Goal: Task Accomplishment & Management: Use online tool/utility

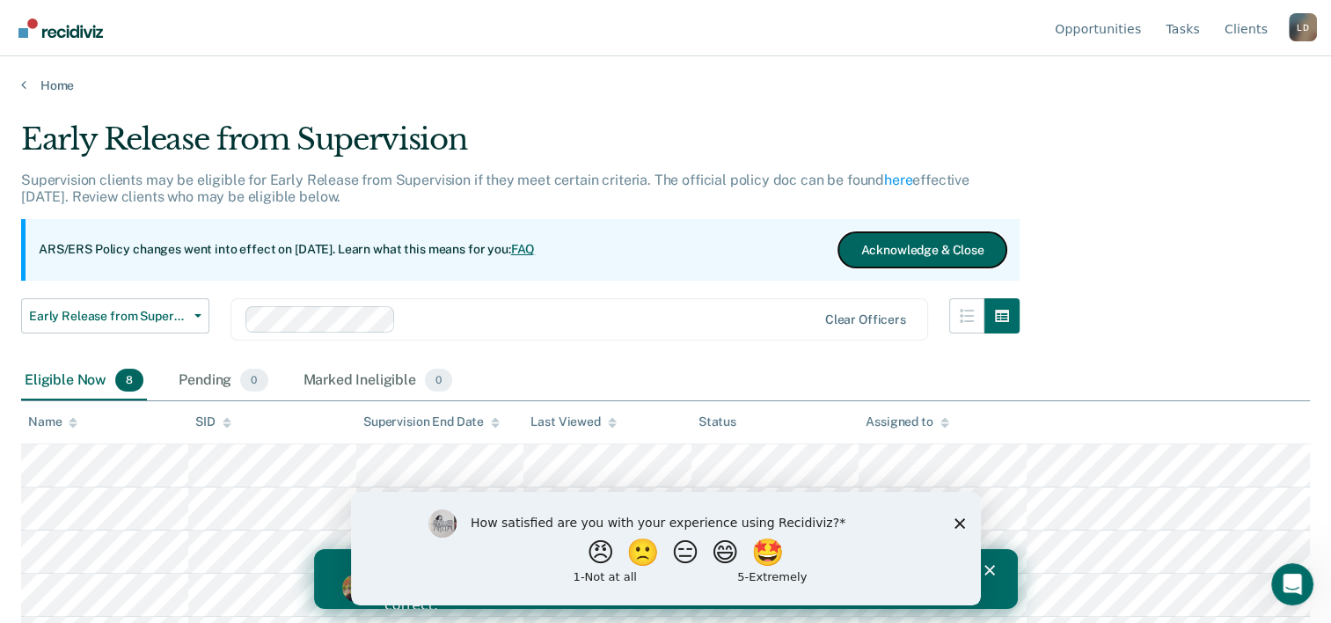
click at [904, 243] on button "Acknowledge & Close" at bounding box center [921, 249] width 167 height 35
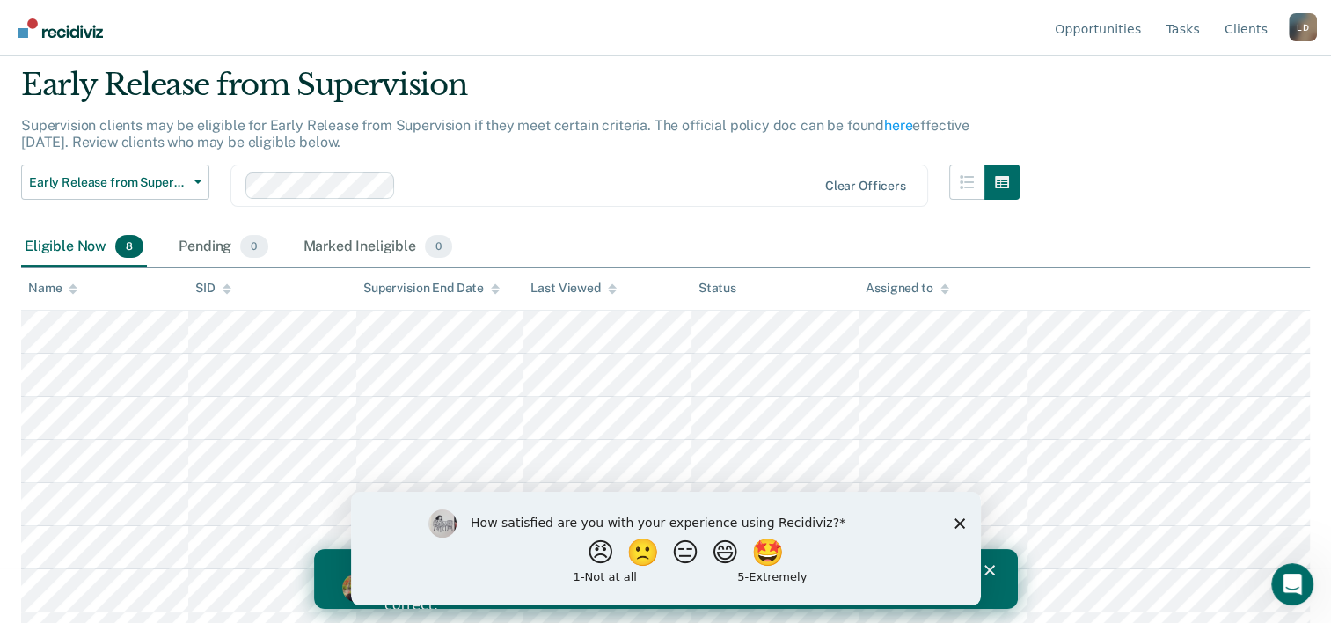
scroll to position [84, 0]
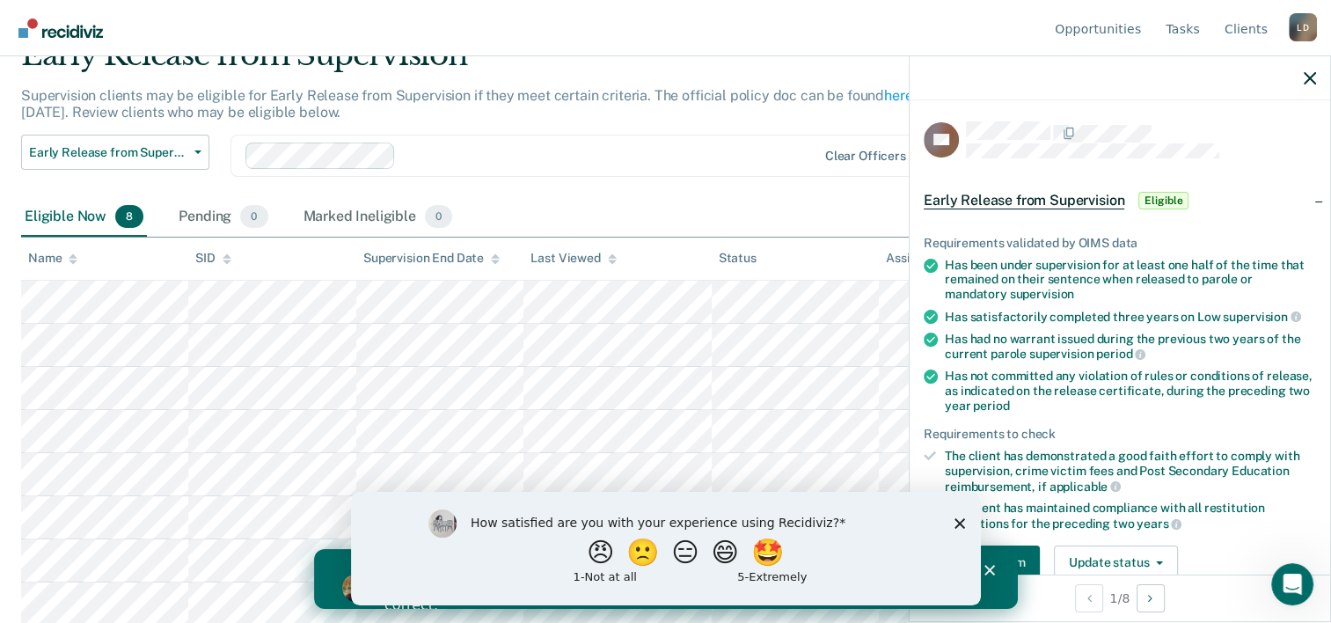
click at [959, 522] on polygon "Close survey" at bounding box center [959, 522] width 11 height 11
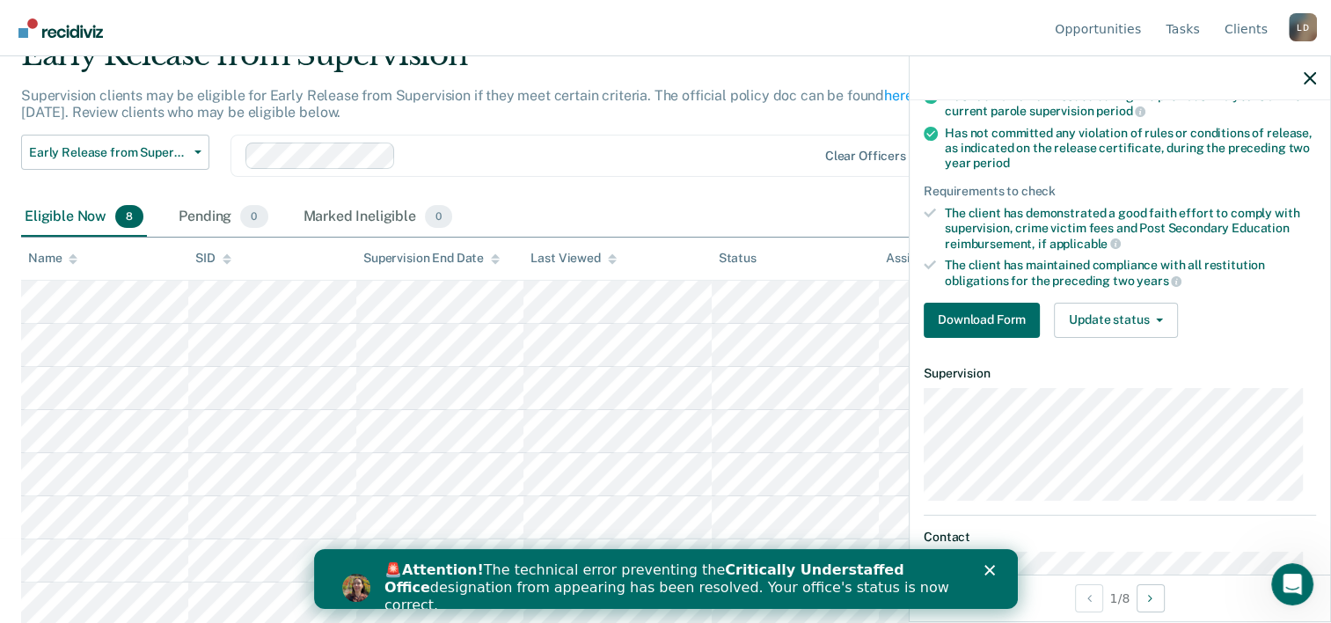
scroll to position [323, 0]
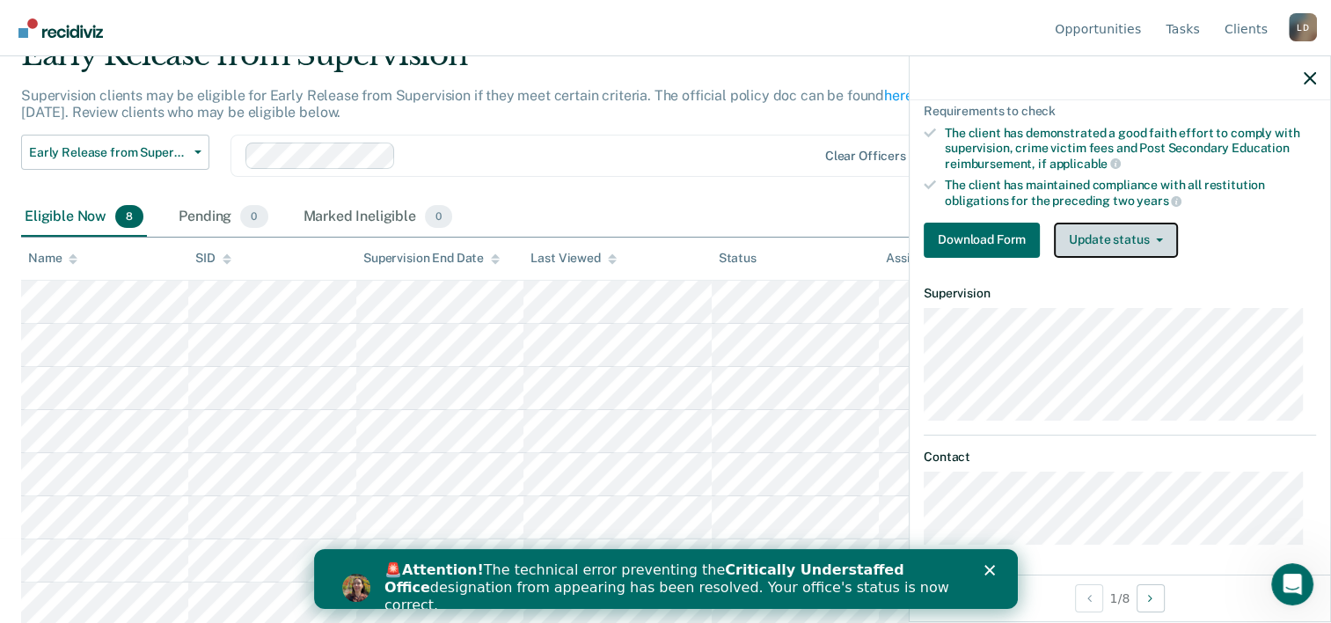
click at [1159, 239] on button "Update status" at bounding box center [1116, 240] width 124 height 35
click at [1222, 223] on div "Download Form Update status Mark Pending Mark Ineligible" at bounding box center [1120, 240] width 392 height 35
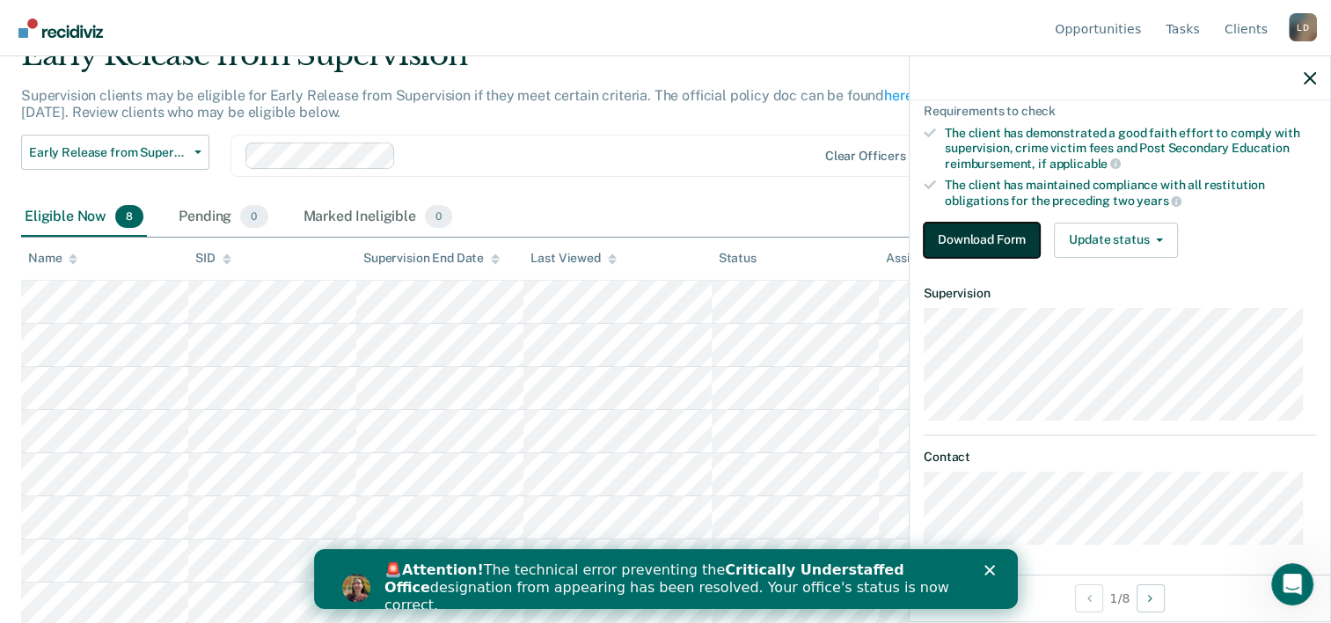
click at [978, 236] on button "Download Form" at bounding box center [982, 240] width 116 height 35
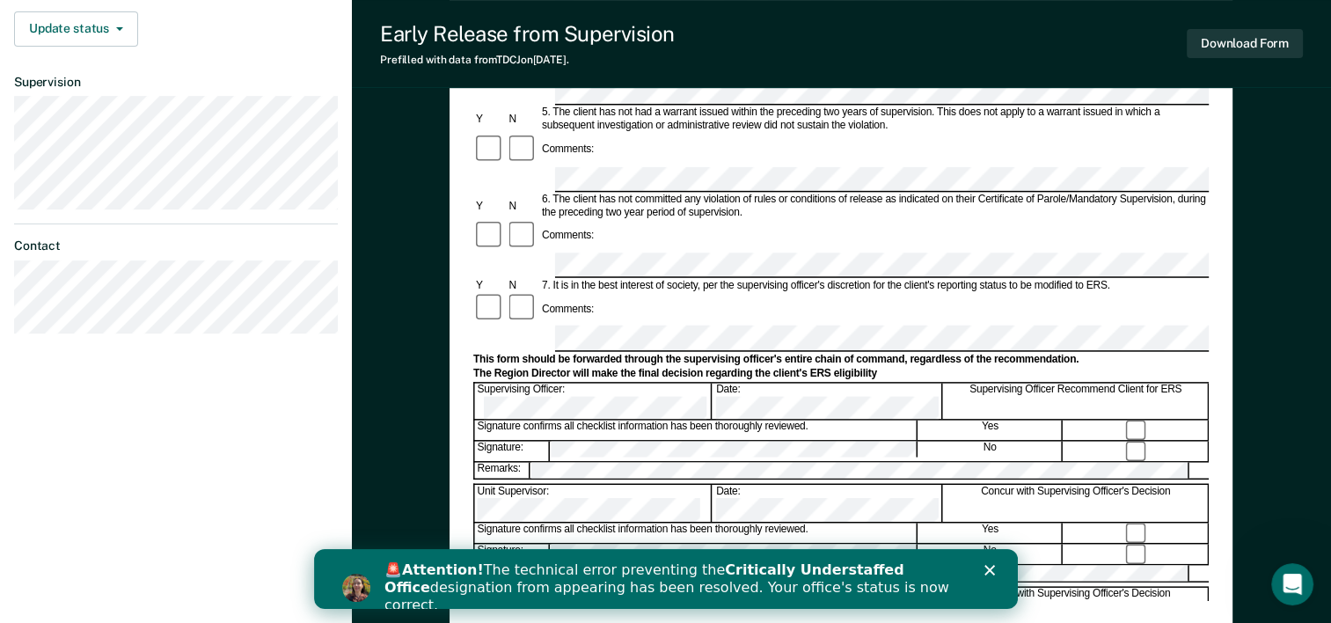
scroll to position [680, 0]
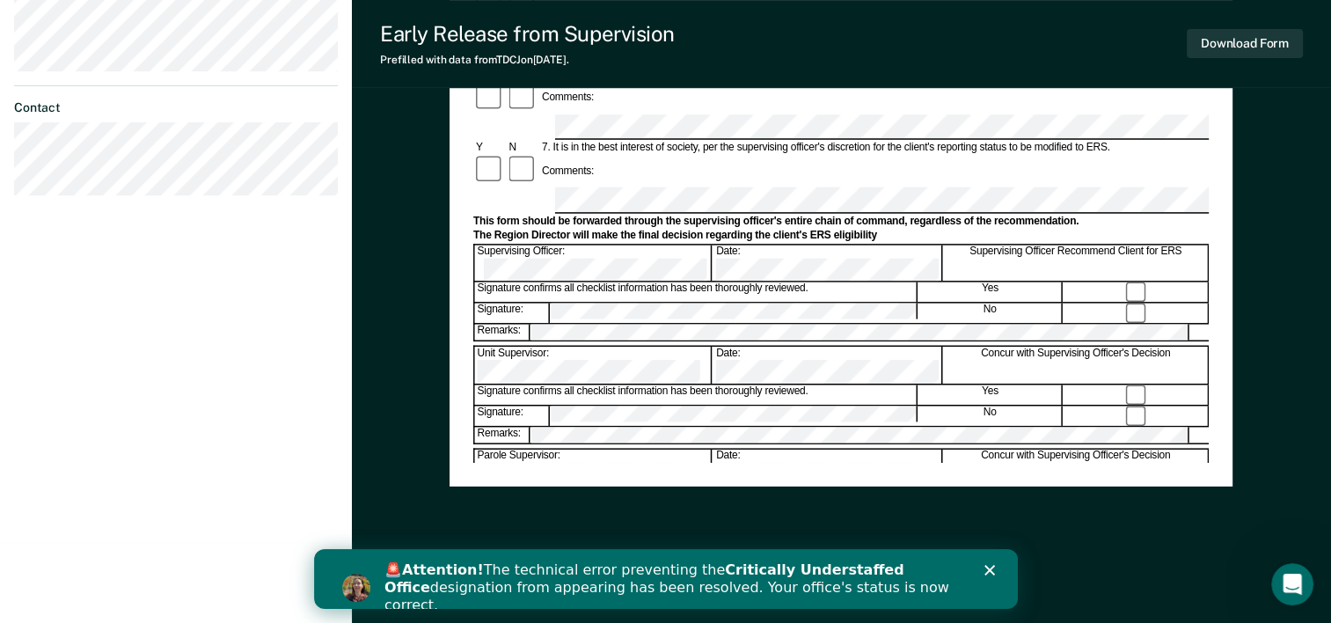
click at [988, 571] on polygon "Close" at bounding box center [989, 570] width 11 height 11
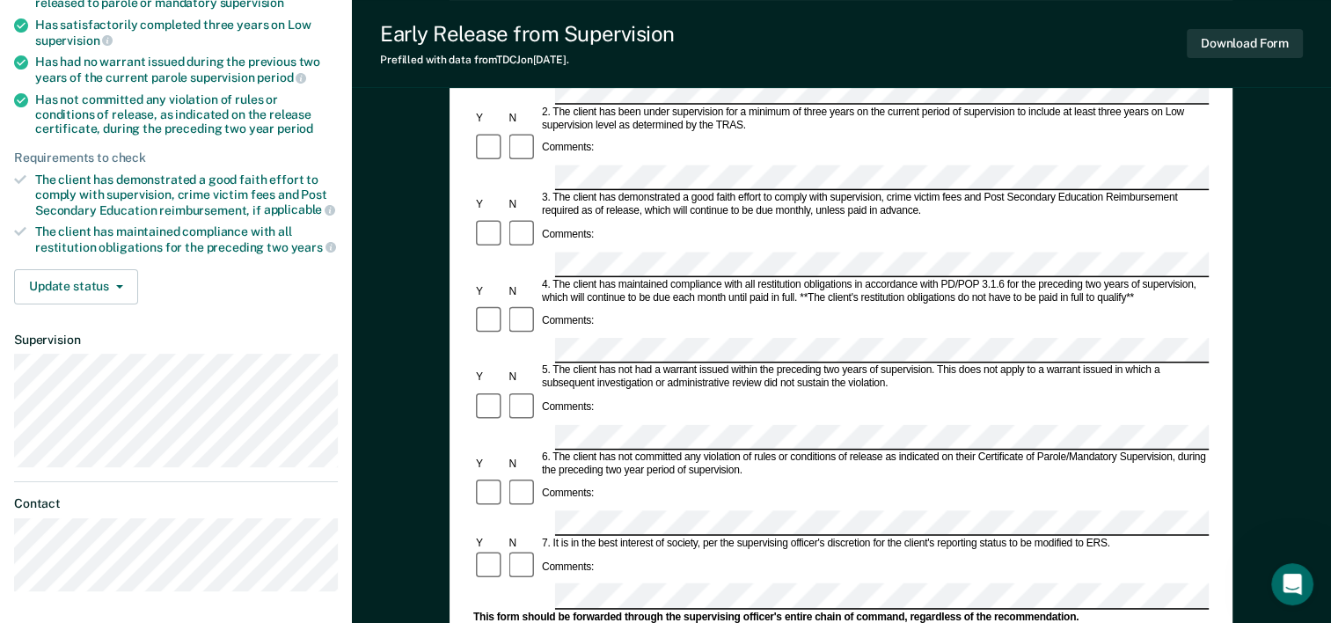
scroll to position [240, 0]
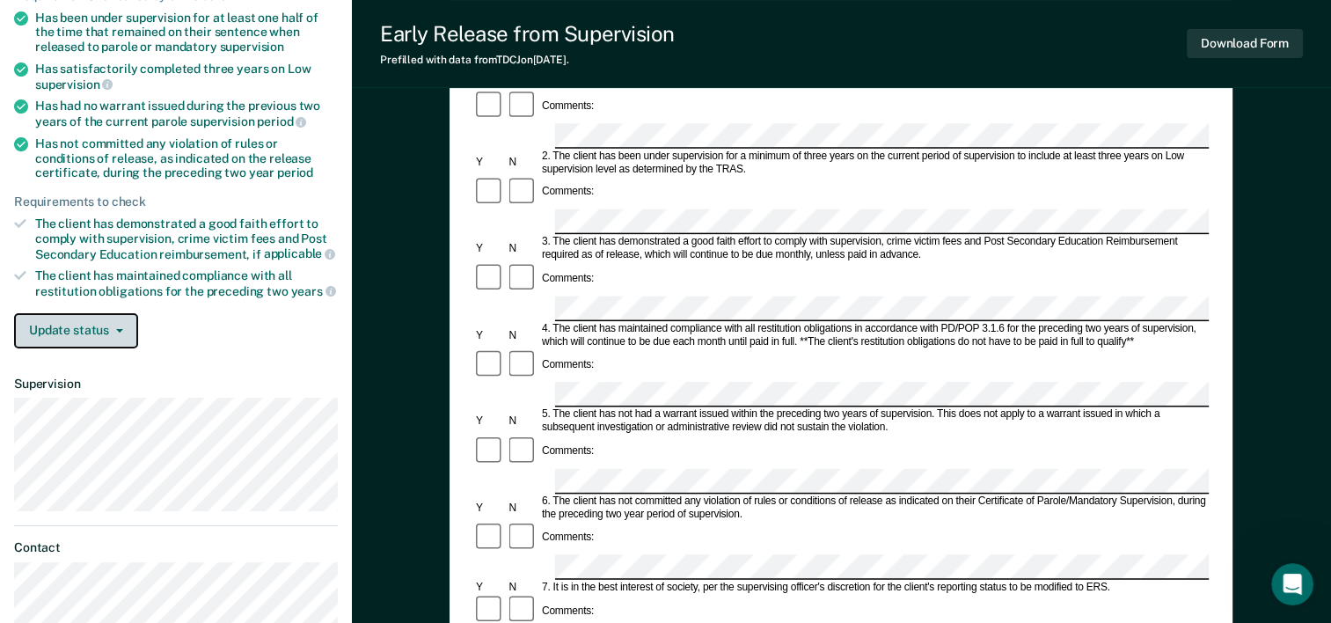
click at [119, 329] on icon "button" at bounding box center [119, 331] width 7 height 4
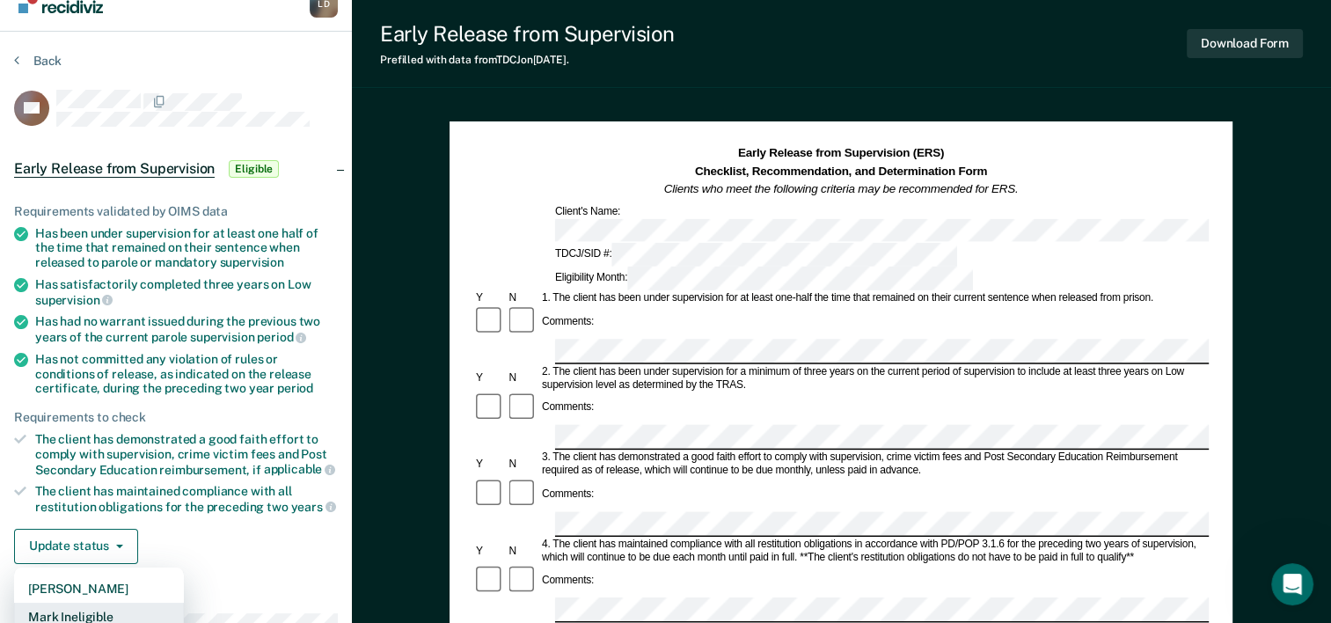
scroll to position [0, 0]
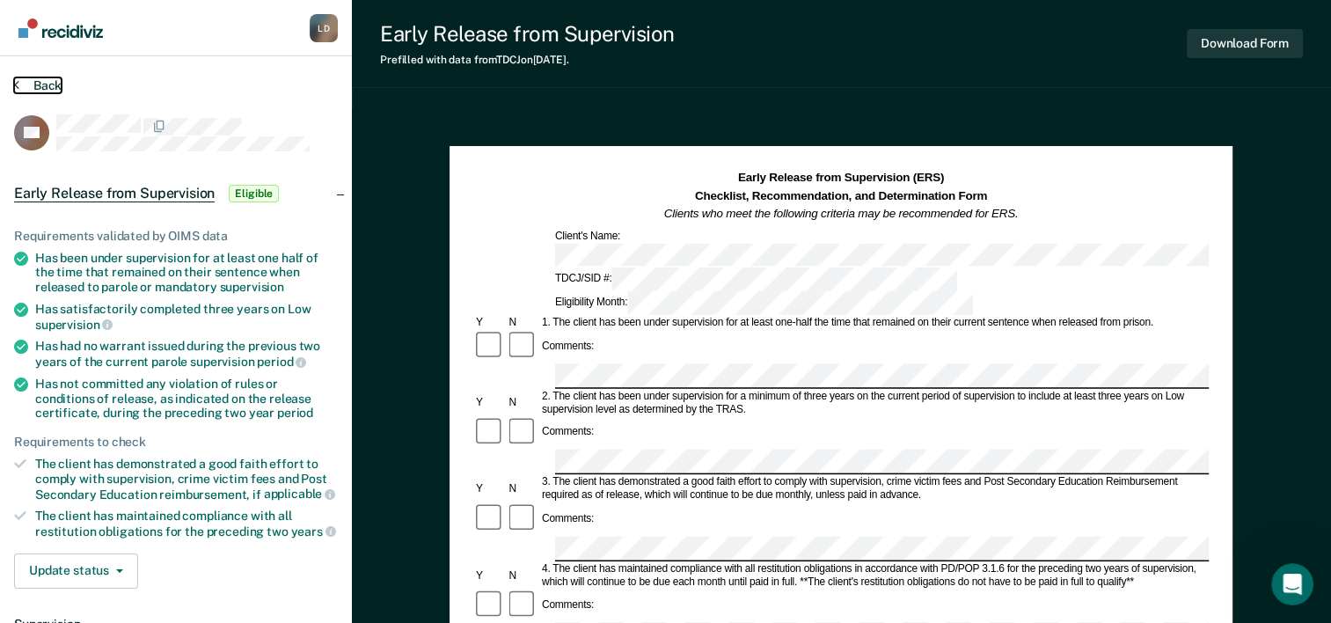
click at [14, 82] on icon at bounding box center [16, 84] width 5 height 14
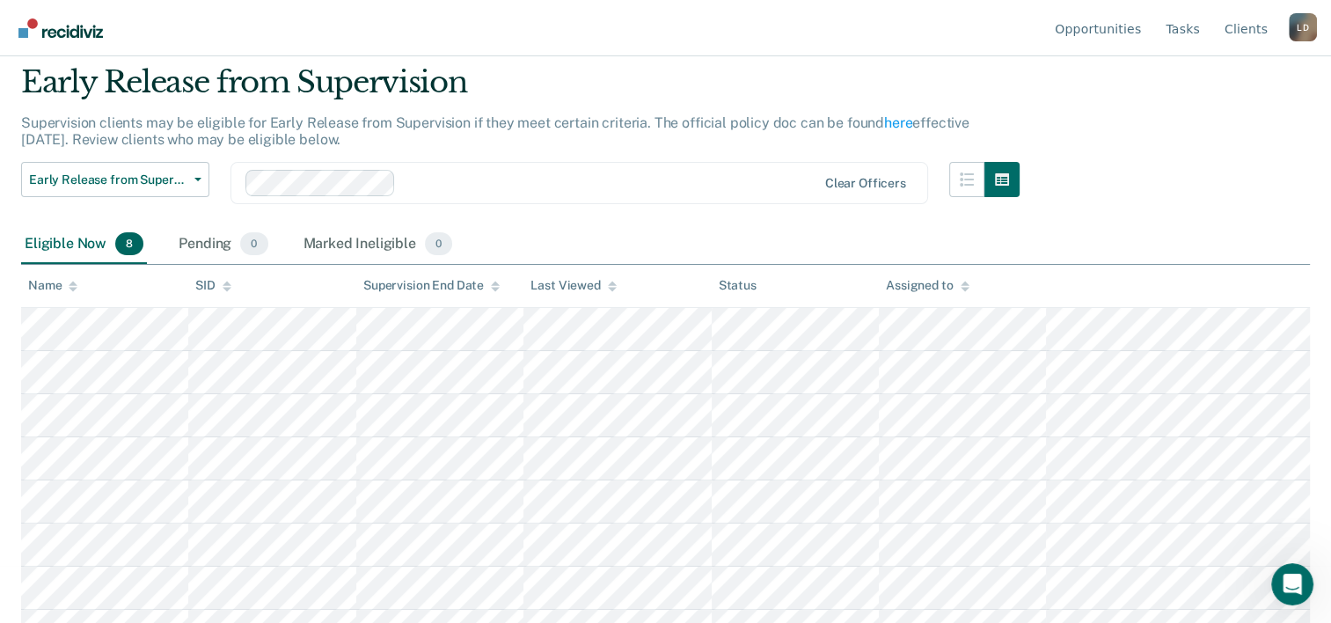
scroll to position [84, 0]
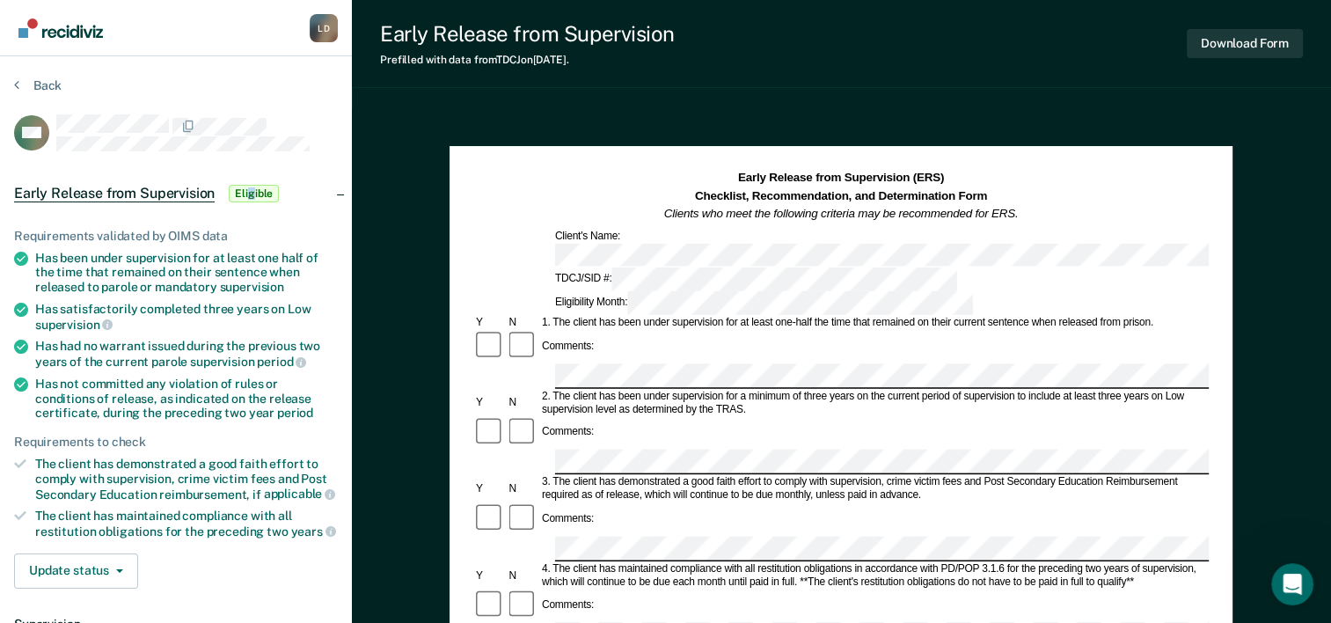
click at [250, 191] on span "Eligible" at bounding box center [254, 194] width 50 height 18
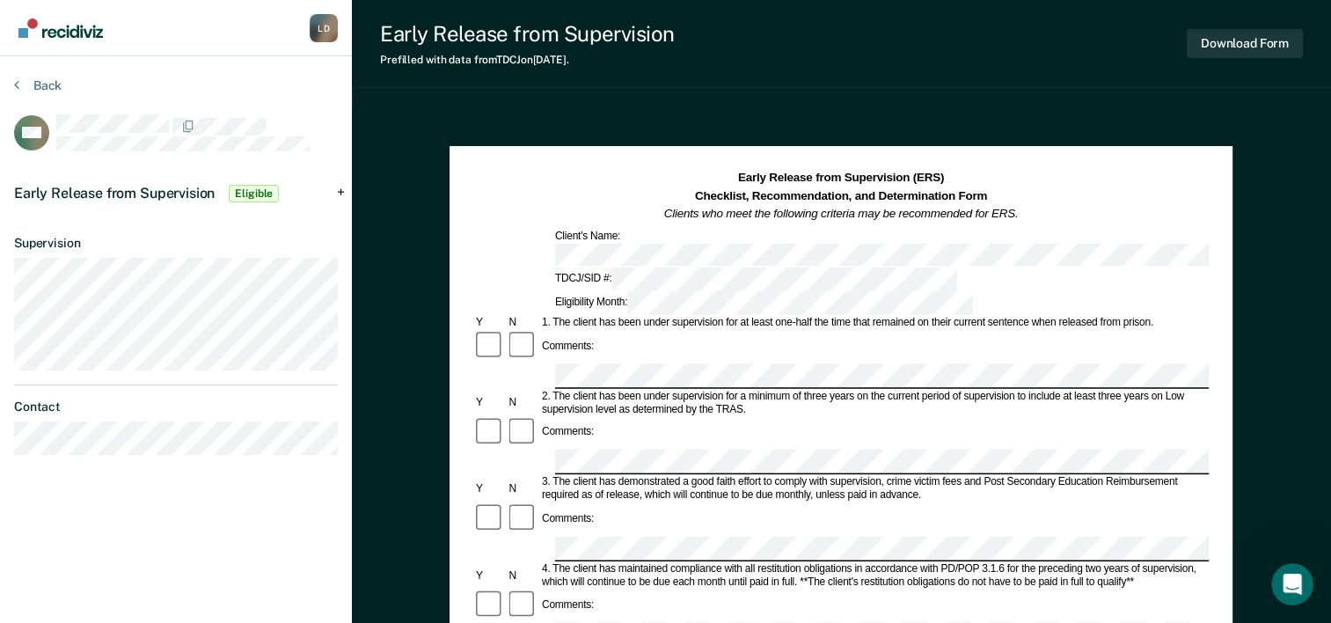
drag, startPoint x: 250, startPoint y: 191, endPoint x: 201, endPoint y: 223, distance: 59.1
click at [201, 223] on article "CM Early Release from Supervision Eligible Requirements validated by OIMS data …" at bounding box center [176, 284] width 324 height 340
click at [150, 187] on span "Early Release from Supervision" at bounding box center [114, 193] width 201 height 17
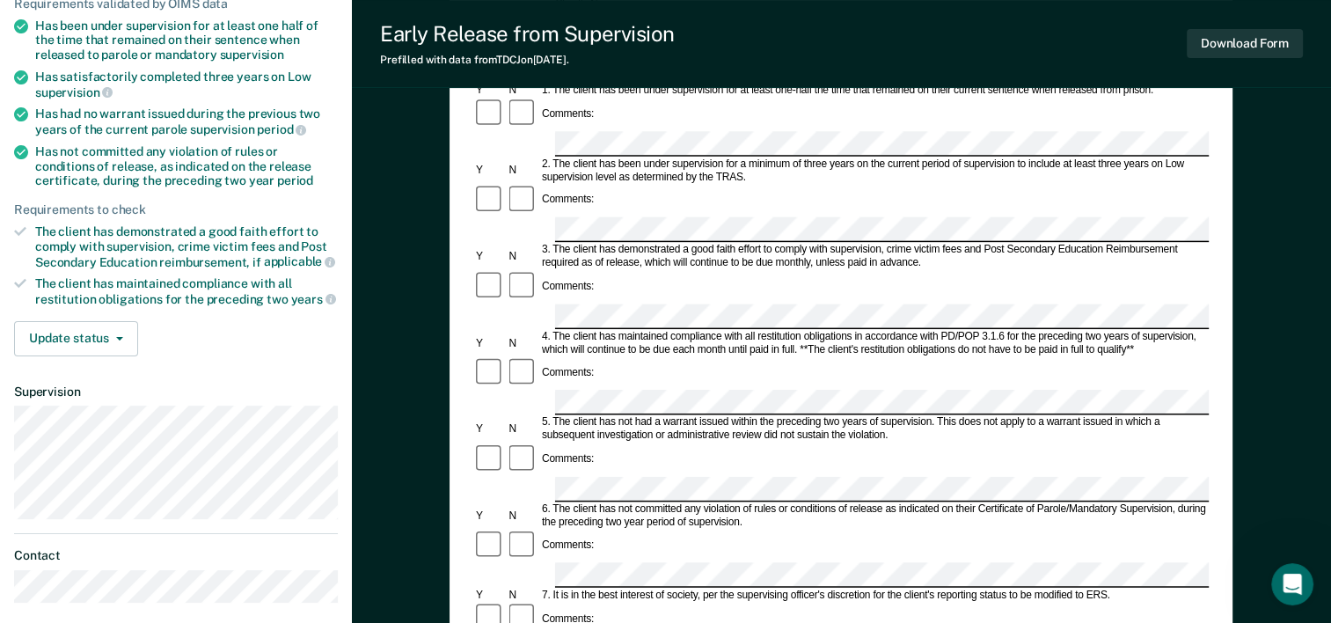
scroll to position [440, 0]
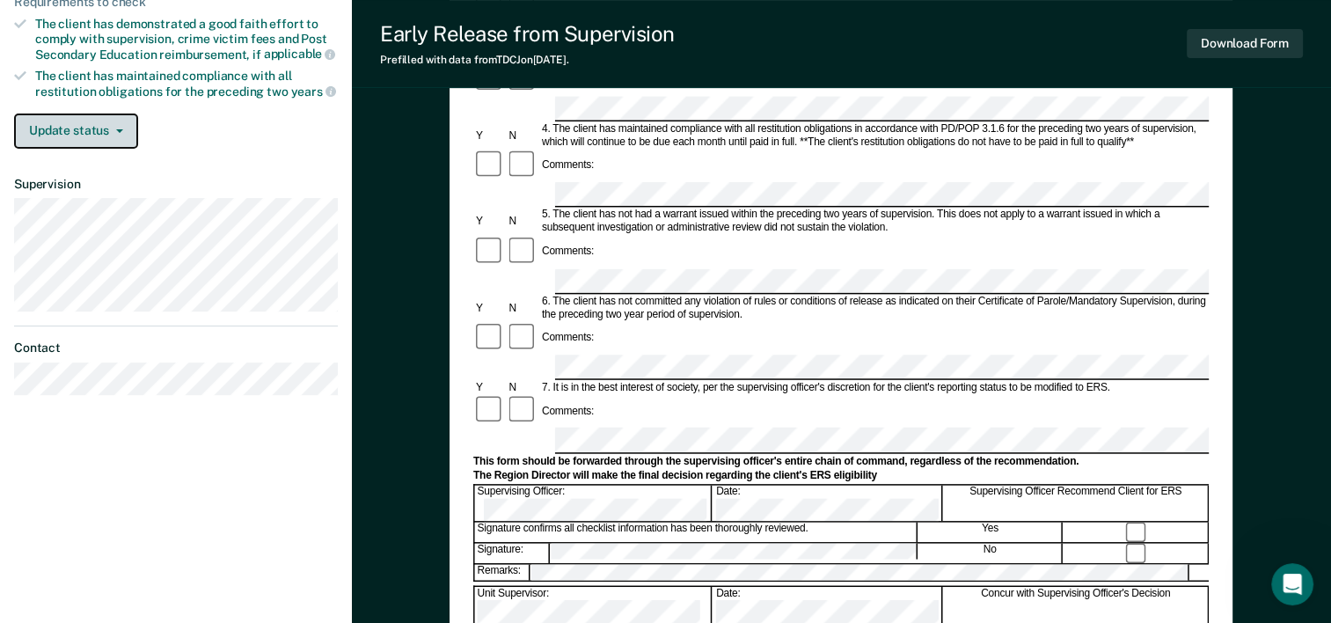
click at [113, 129] on span "button" at bounding box center [116, 131] width 14 height 4
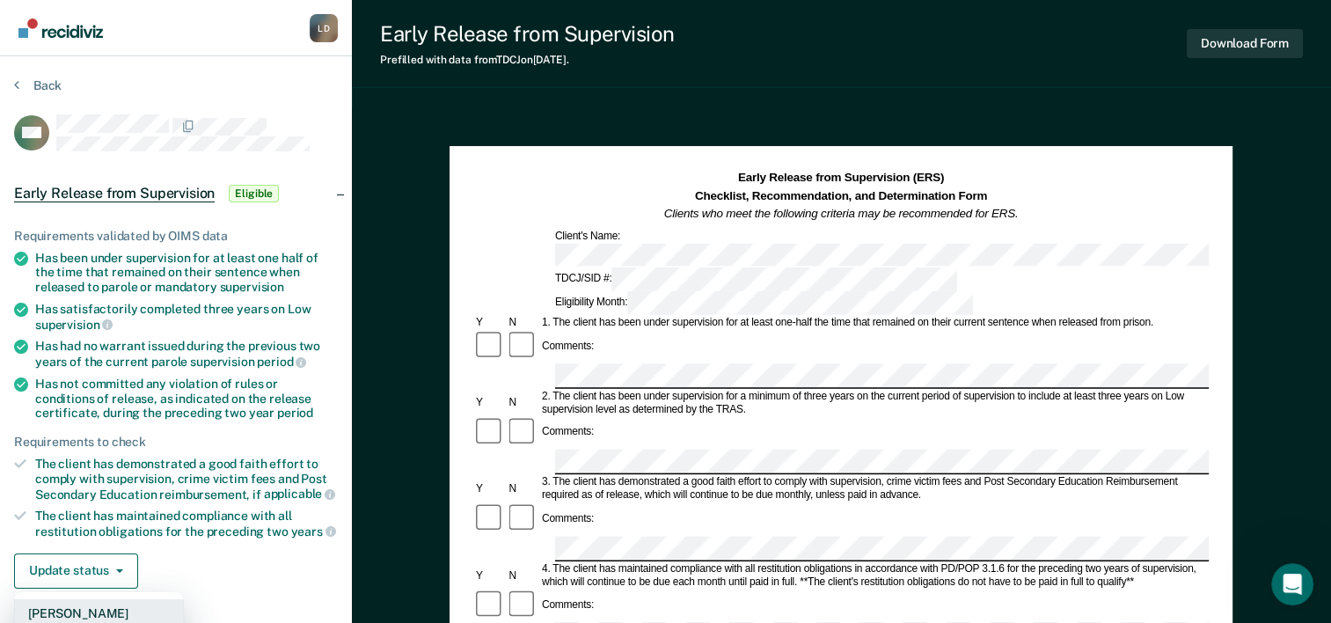
scroll to position [0, 0]
click at [22, 81] on button "Back" at bounding box center [38, 85] width 48 height 16
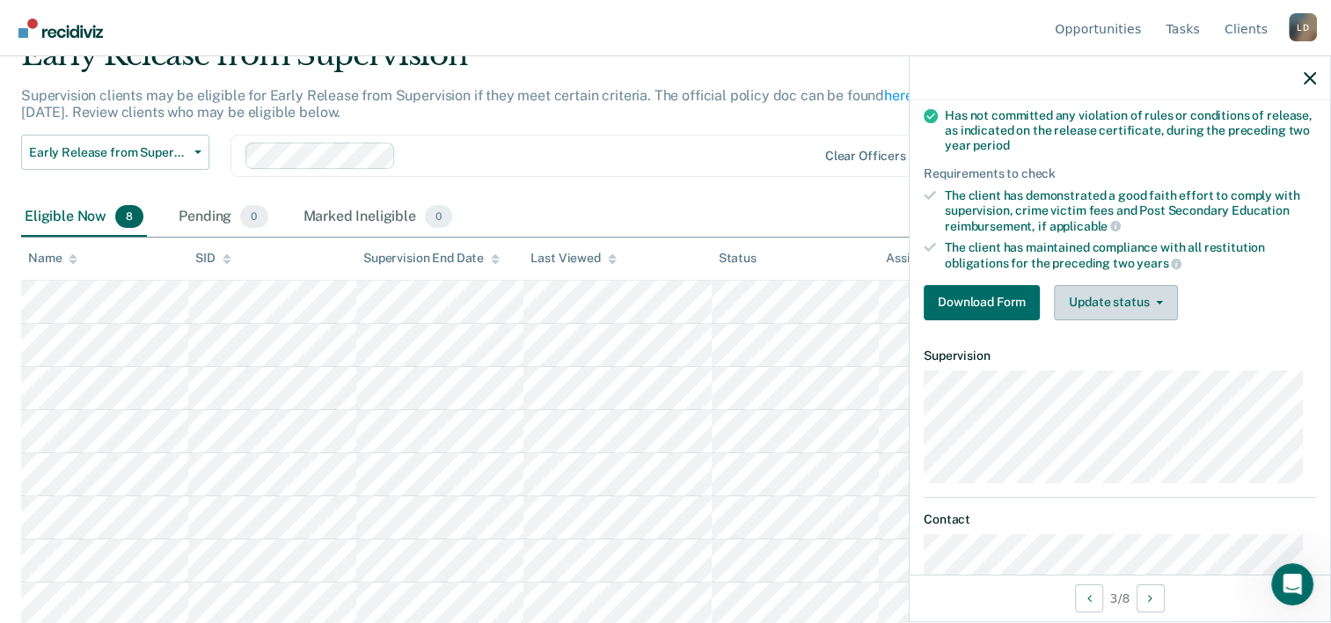
scroll to position [264, 0]
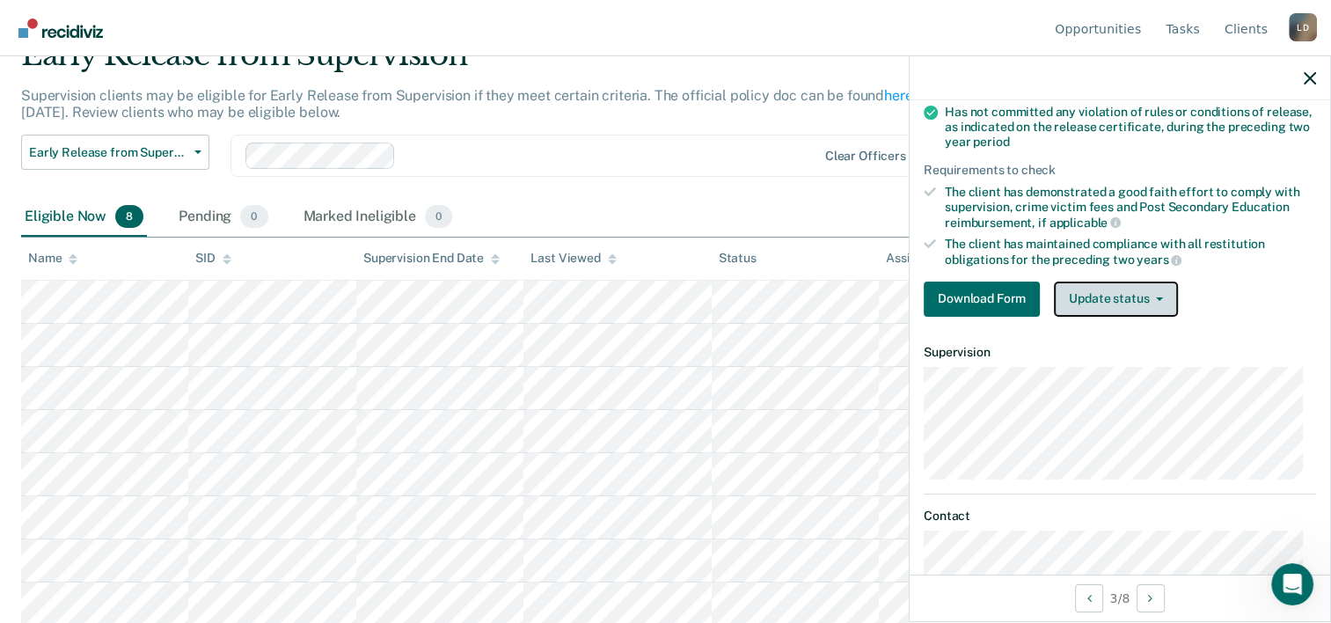
click at [1161, 292] on button "Update status" at bounding box center [1116, 299] width 124 height 35
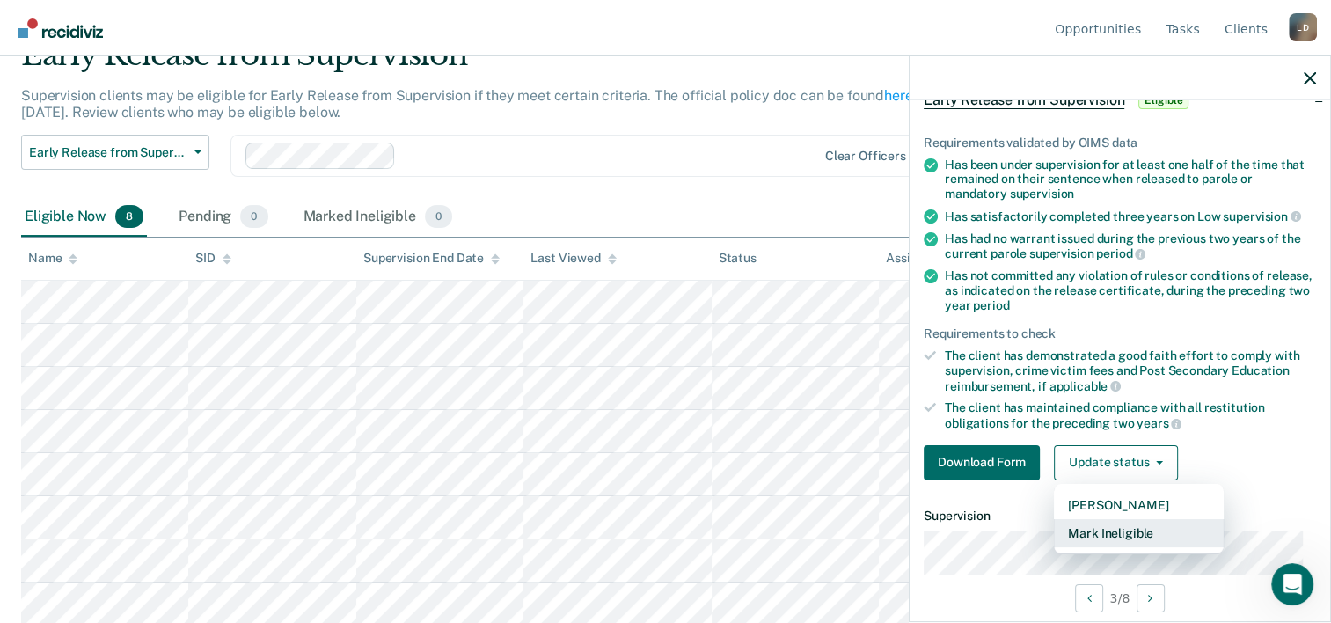
scroll to position [323, 0]
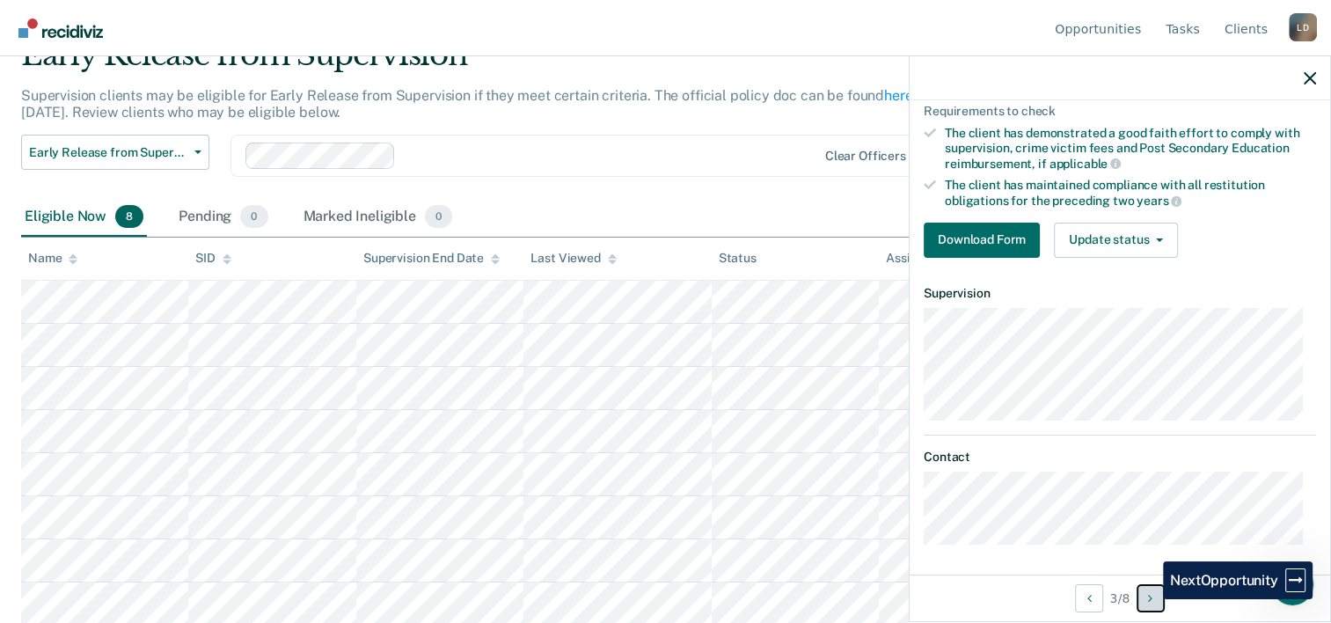
click at [1150, 599] on button "Next Opportunity" at bounding box center [1151, 598] width 28 height 28
click at [634, 123] on div "Supervision clients may be eligible for Early Release from Supervision if they …" at bounding box center [520, 111] width 999 height 48
click at [773, 194] on div "Early Release from Supervision Early Release from Supervision Annual Report Sta…" at bounding box center [520, 166] width 999 height 63
click at [1312, 79] on icon "button" at bounding box center [1310, 78] width 12 height 12
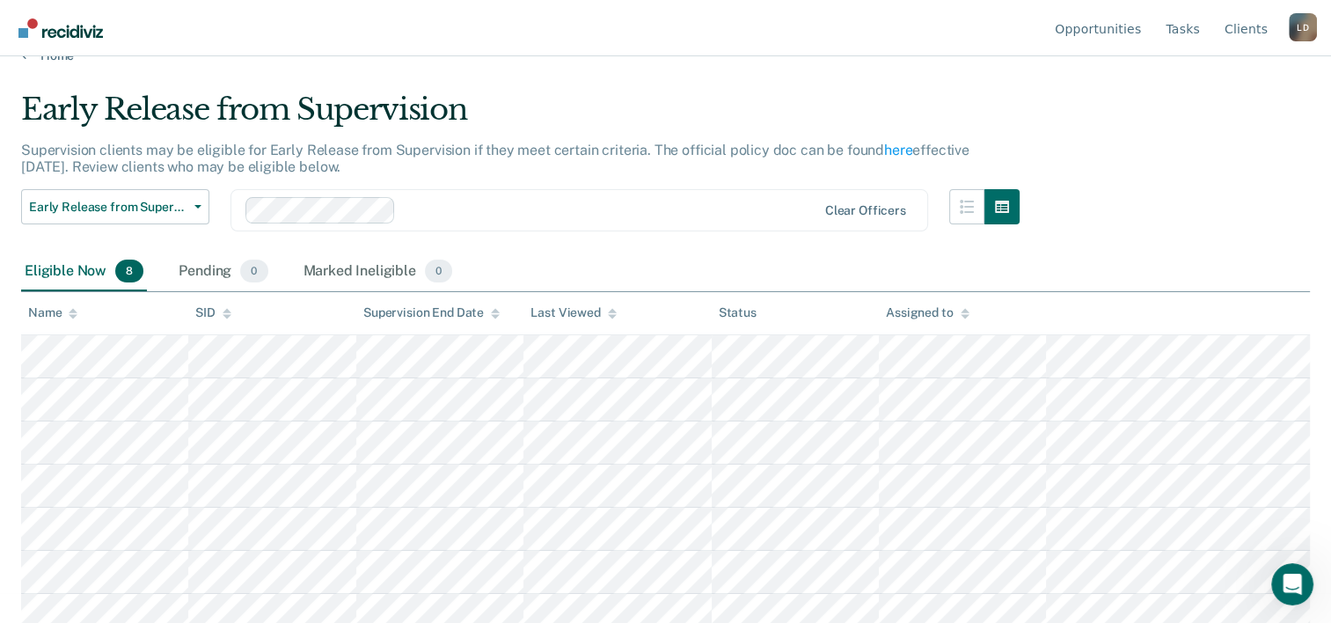
scroll to position [0, 0]
